Goal: Find specific page/section: Find specific page/section

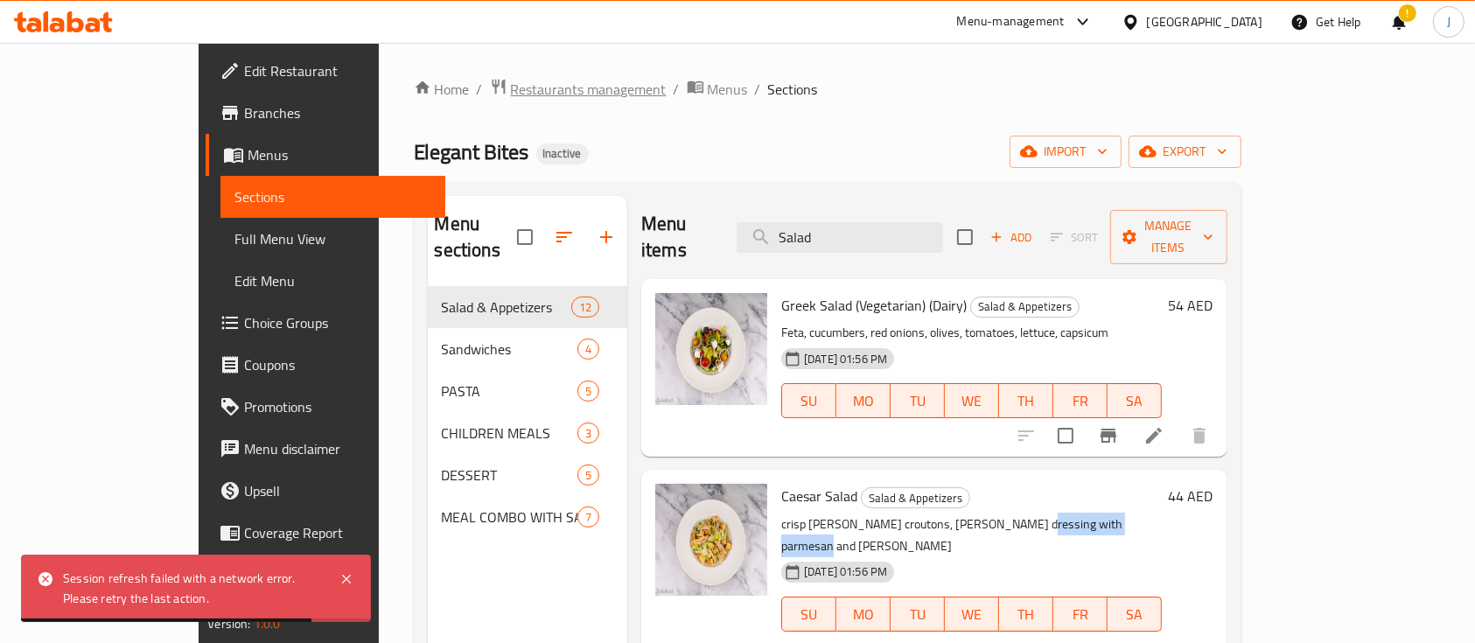
click at [511, 99] on span "Restaurants management" at bounding box center [589, 89] width 156 height 21
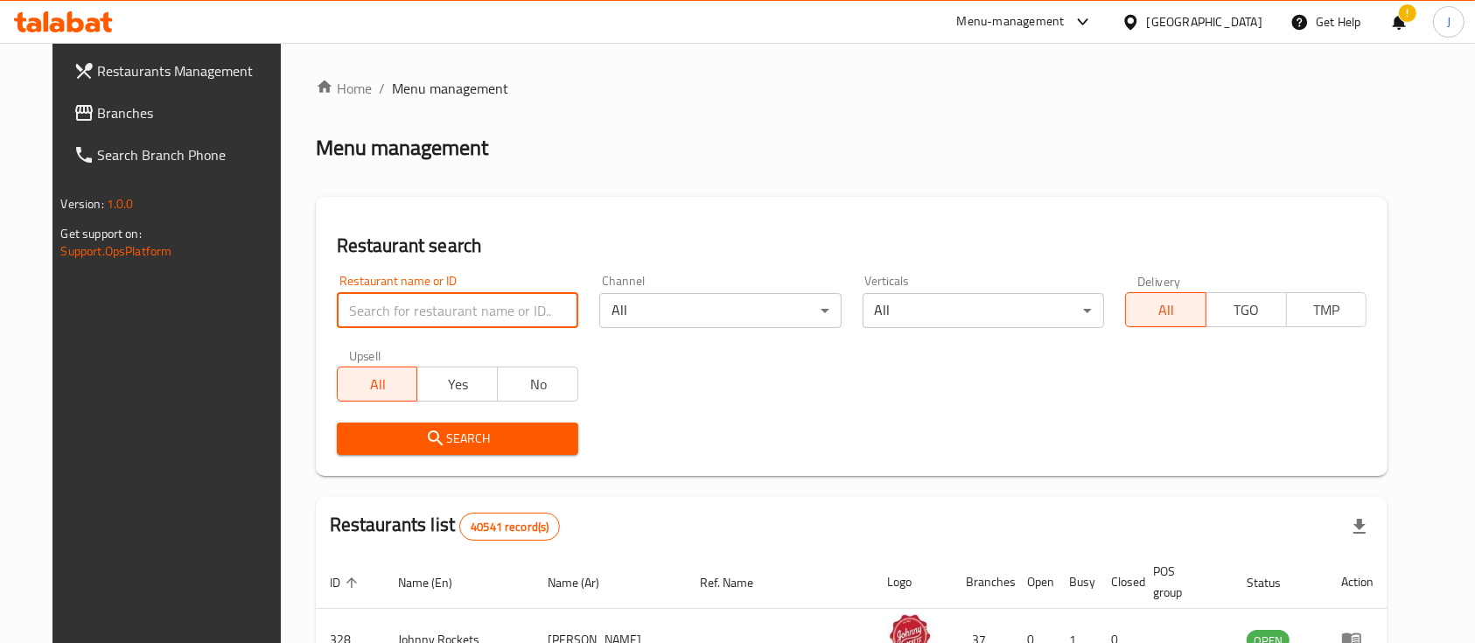
click at [399, 301] on input "search" at bounding box center [457, 310] width 241 height 35
paste input "[PERSON_NAME]"
type input "[PERSON_NAME]"
click button "Search" at bounding box center [457, 439] width 241 height 32
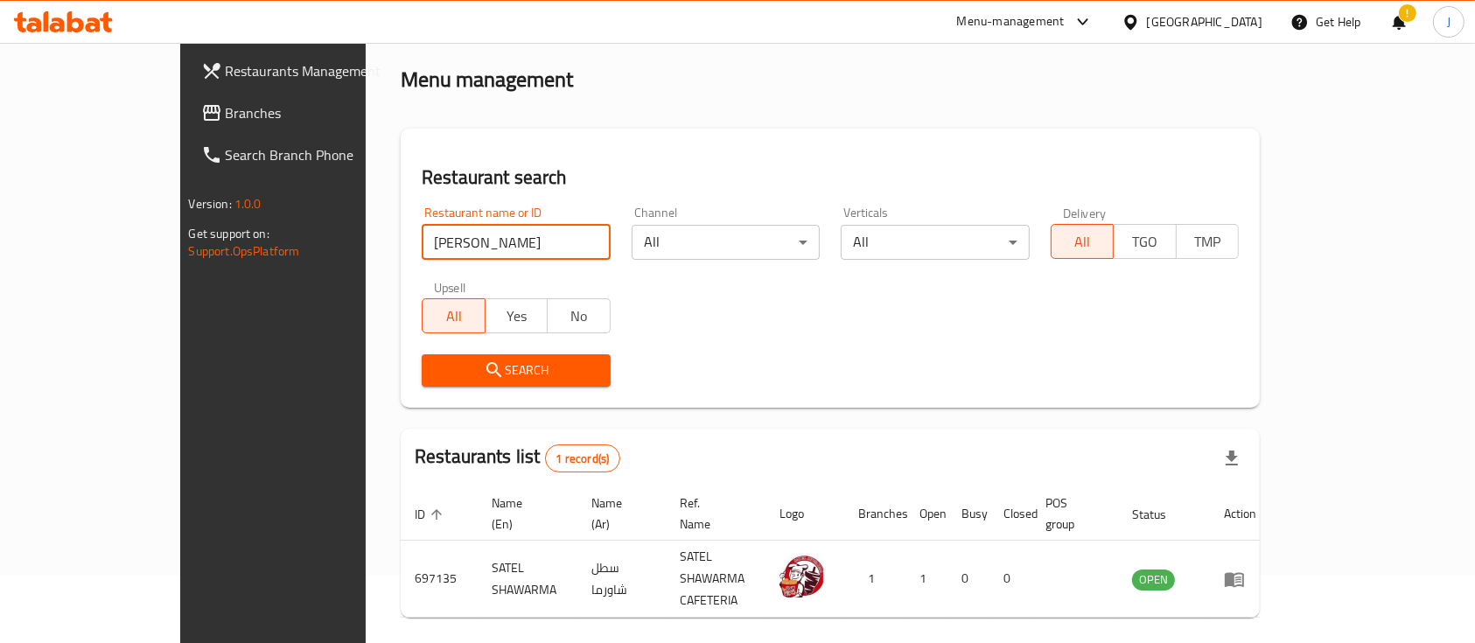
scroll to position [102, 0]
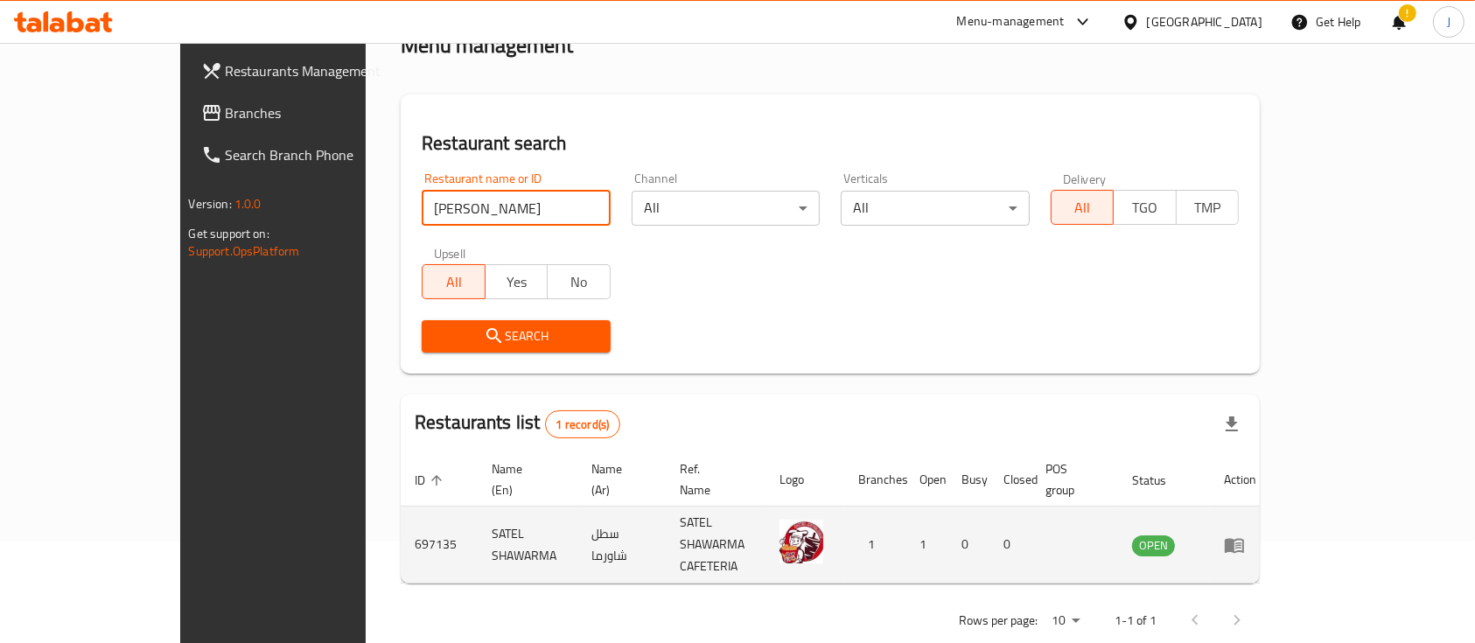
click at [1244, 538] on icon "enhanced table" at bounding box center [1234, 545] width 19 height 15
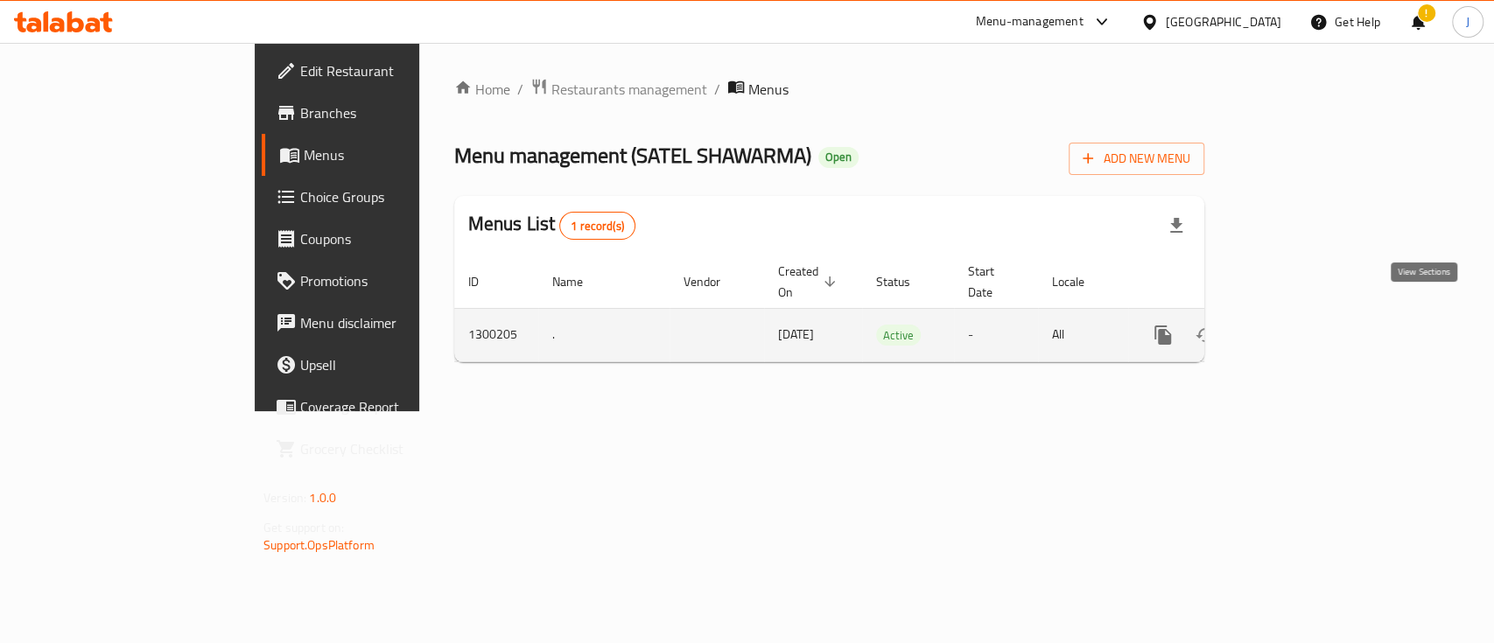
click at [1310, 318] on link "enhanced table" at bounding box center [1289, 335] width 42 height 42
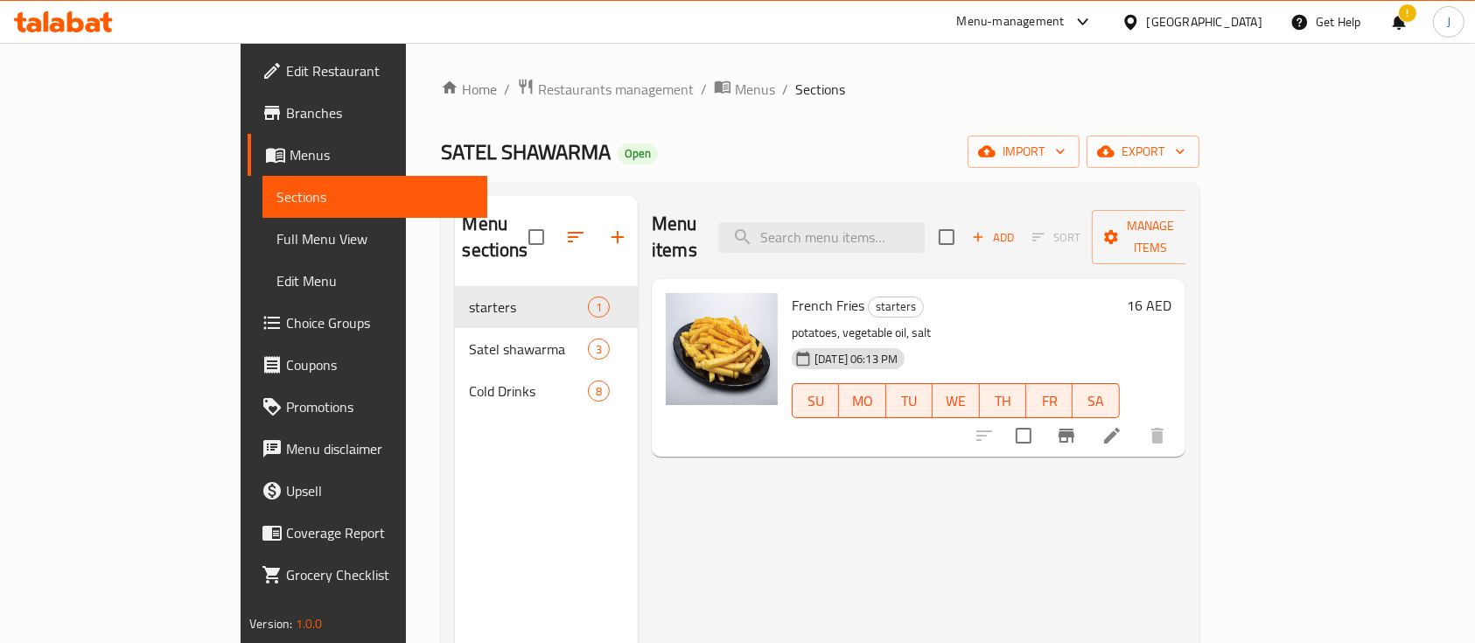
click at [286, 71] on span "Edit Restaurant" at bounding box center [379, 70] width 187 height 21
